Goal: Obtain resource: Download file/media

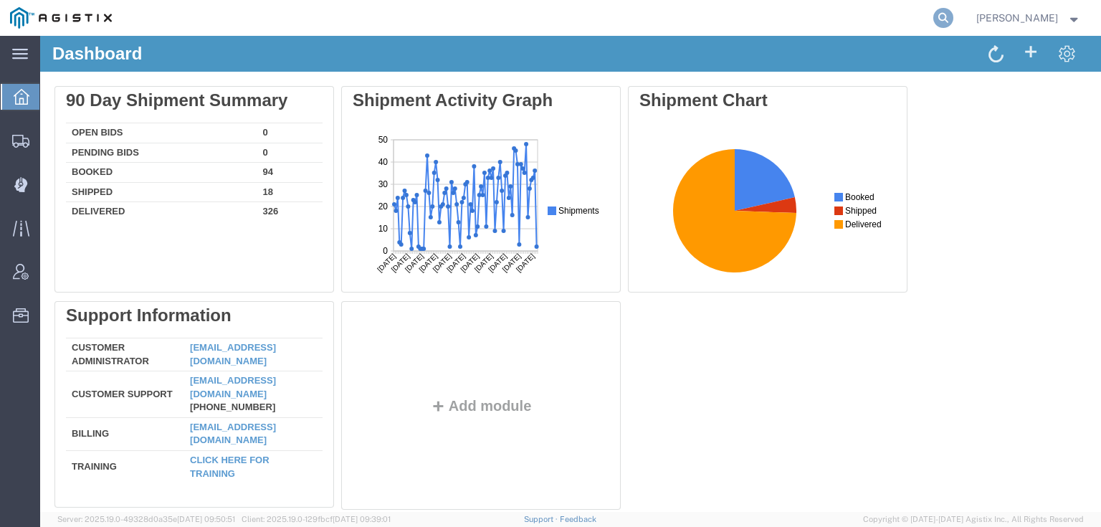
click at [953, 14] on icon at bounding box center [943, 18] width 20 height 20
paste input "55595184"
type input "55595184"
click at [953, 19] on icon at bounding box center [943, 18] width 20 height 20
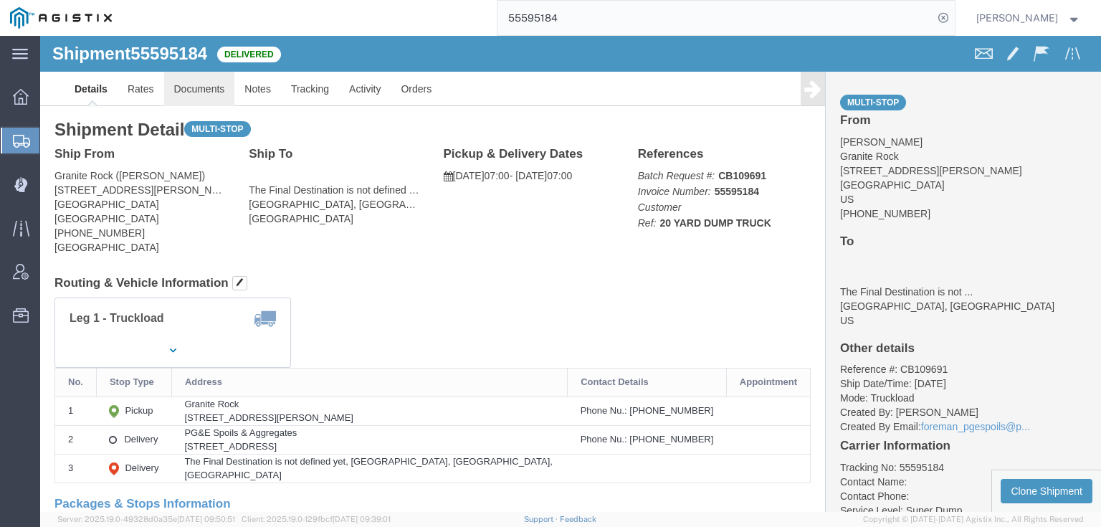
click link "Documents"
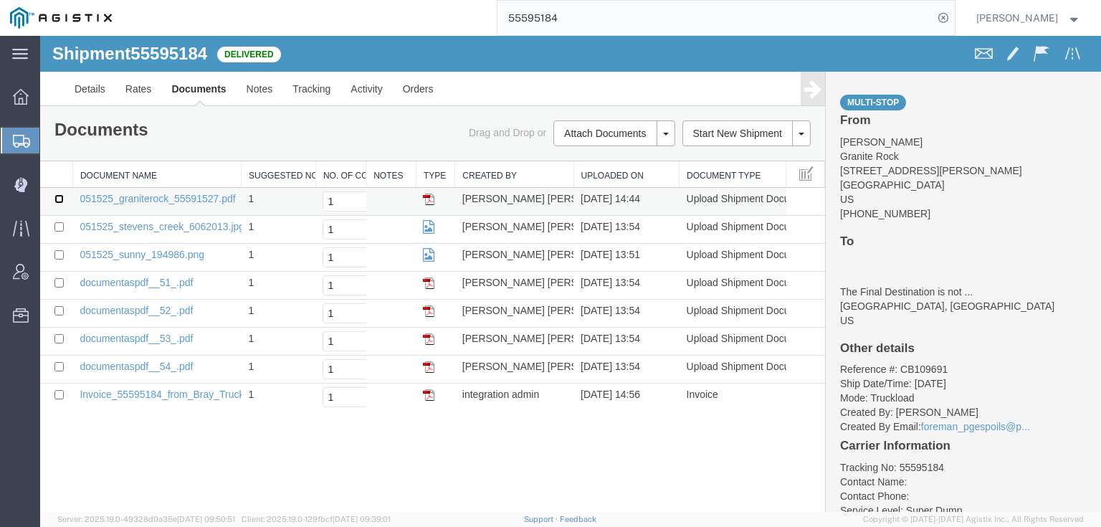
click at [57, 199] on input "checkbox" at bounding box center [58, 198] width 9 height 9
checkbox input "true"
click at [54, 229] on input "checkbox" at bounding box center [58, 226] width 9 height 9
checkbox input "true"
click at [54, 250] on input "checkbox" at bounding box center [58, 254] width 9 height 9
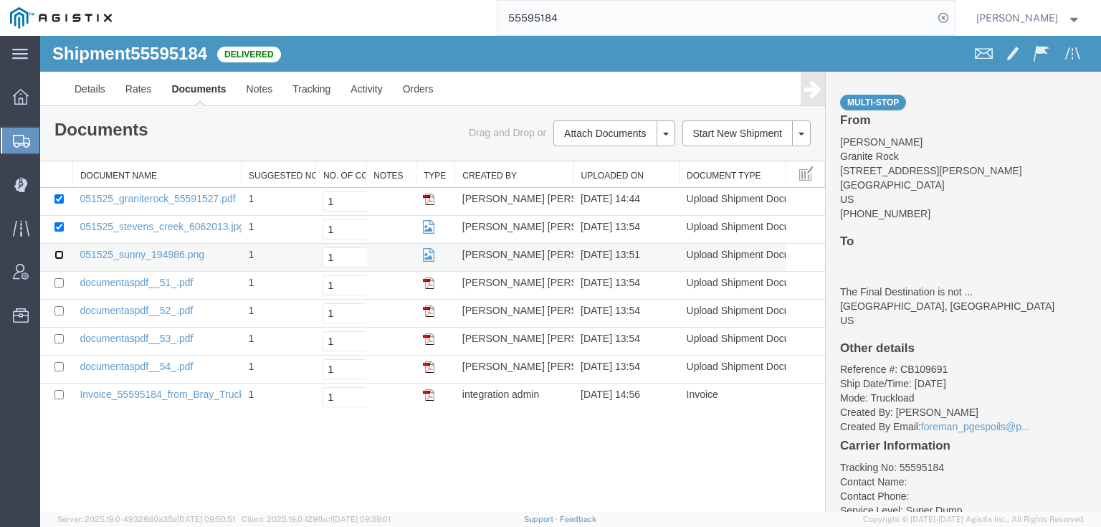
checkbox input "true"
click at [60, 278] on input "checkbox" at bounding box center [58, 282] width 9 height 9
click at [61, 281] on input "checkbox" at bounding box center [58, 282] width 9 height 9
checkbox input "false"
click at [62, 250] on input "checkbox" at bounding box center [58, 254] width 9 height 9
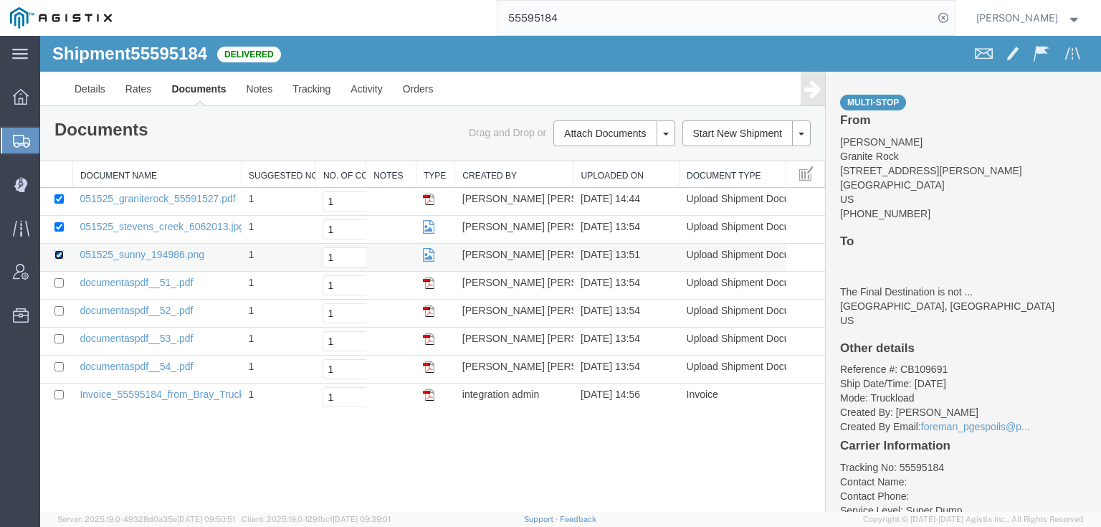
checkbox input "false"
click at [61, 232] on td at bounding box center [56, 230] width 32 height 28
click at [59, 228] on input "checkbox" at bounding box center [58, 226] width 9 height 9
checkbox input "false"
click at [608, 153] on link "Print Documents" at bounding box center [612, 158] width 125 height 22
